Goal: Information Seeking & Learning: Learn about a topic

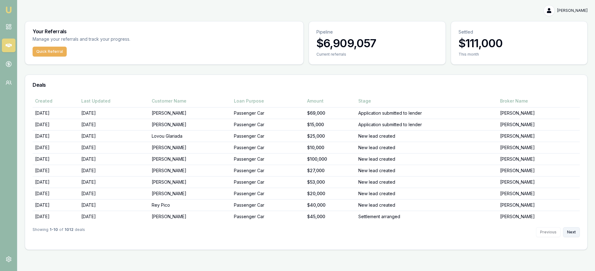
click at [571, 232] on button "Next" at bounding box center [571, 232] width 17 height 10
